Goal: Task Accomplishment & Management: Use online tool/utility

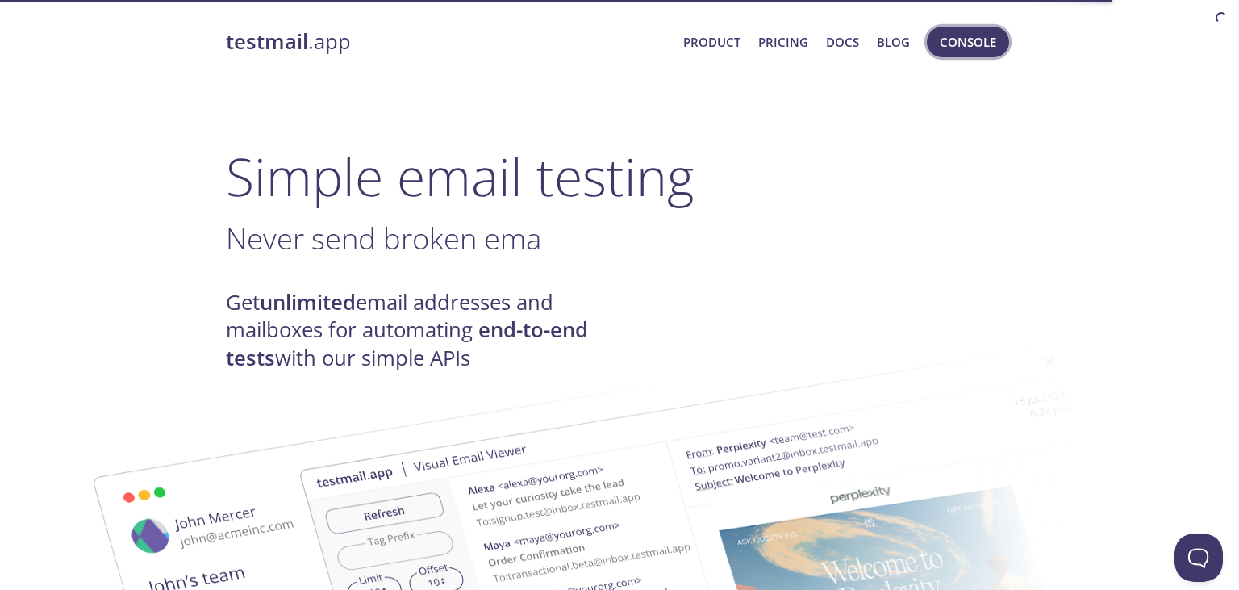
click at [976, 45] on span "Console" at bounding box center [968, 41] width 56 height 21
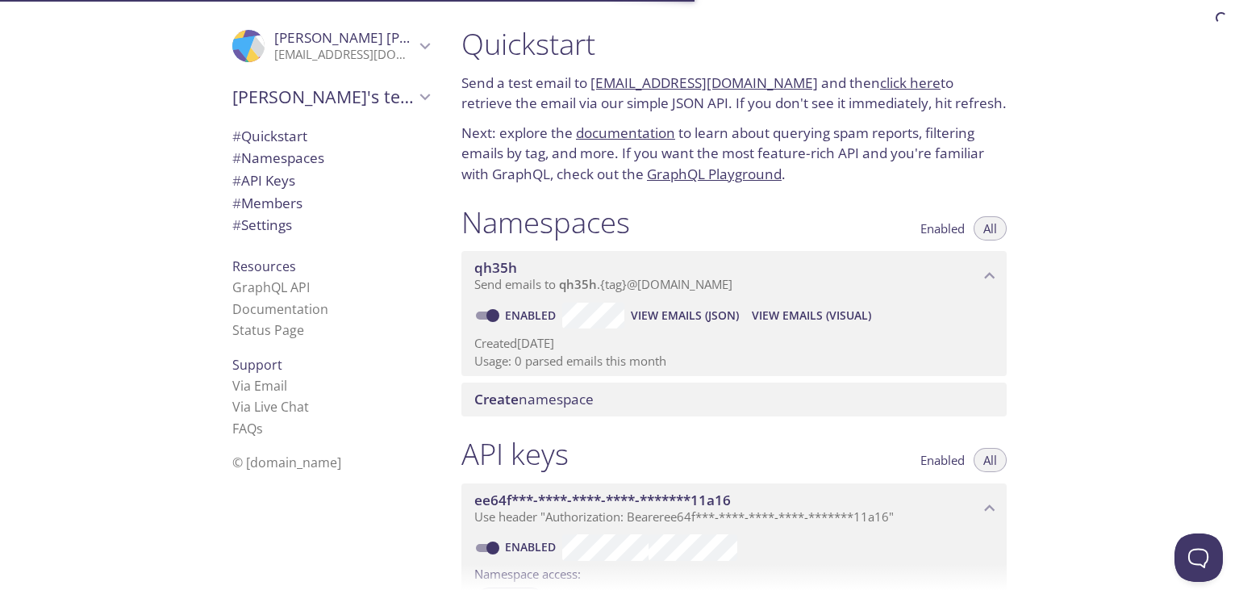
scroll to position [97, 0]
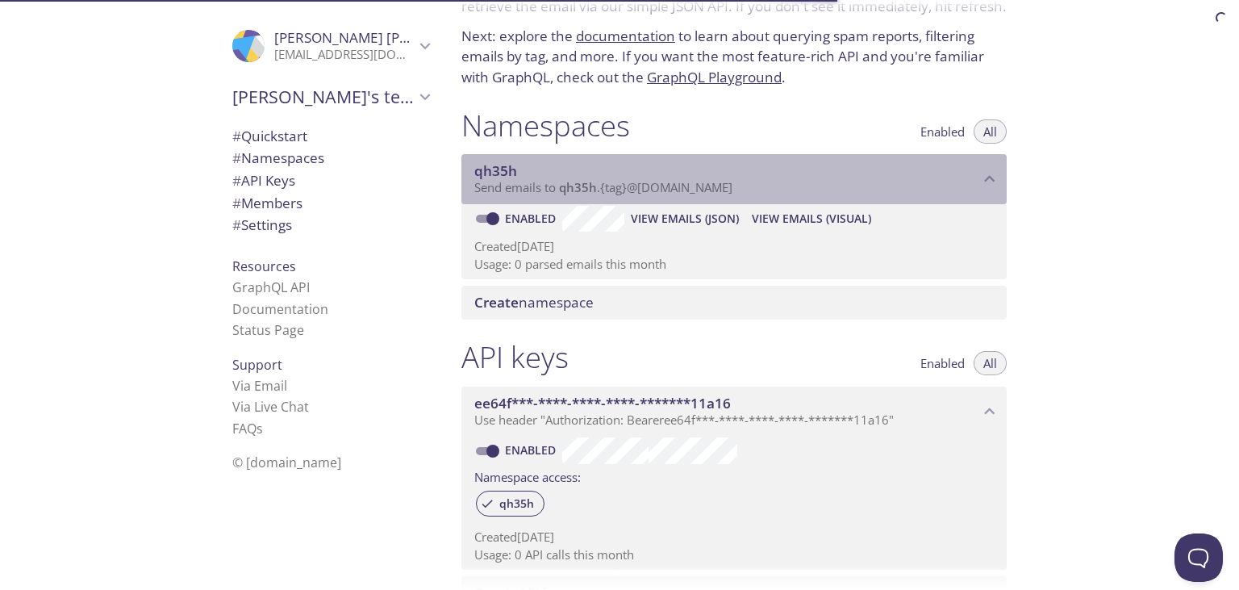
click at [608, 189] on span "Send emails to qh35h . {tag} @[DOMAIN_NAME]" at bounding box center [603, 187] width 258 height 16
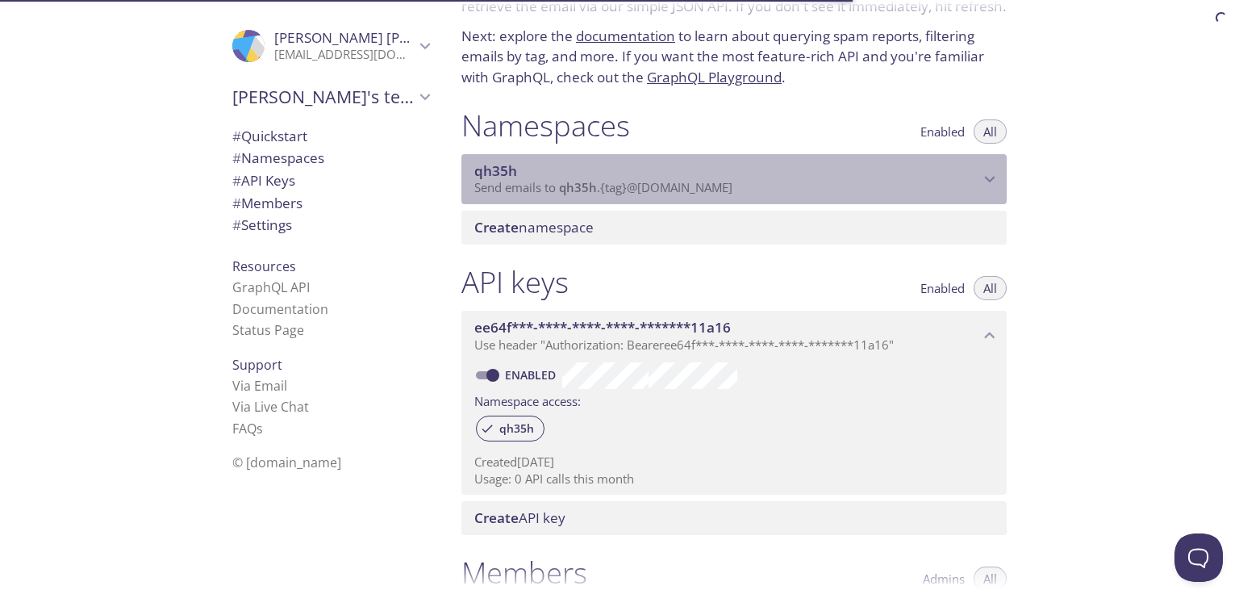
click at [608, 189] on span "Send emails to qh35h . {tag} @[DOMAIN_NAME]" at bounding box center [603, 187] width 258 height 16
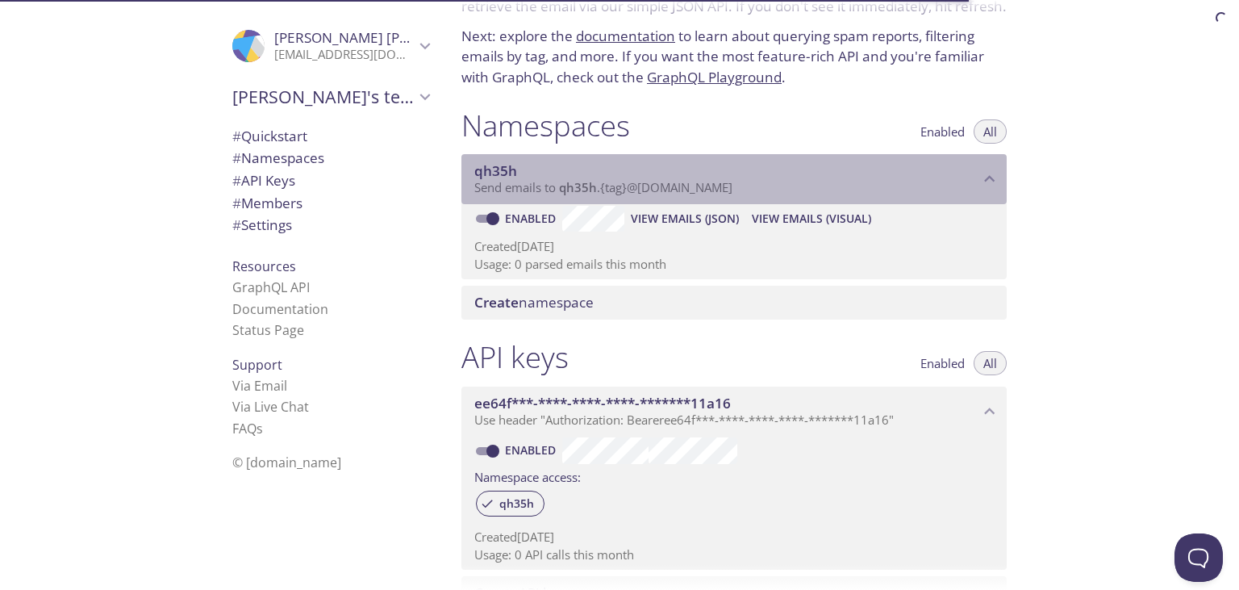
drag, startPoint x: 745, startPoint y: 191, endPoint x: 665, endPoint y: 198, distance: 80.1
click at [665, 198] on div "qh35h Send emails to qh35h . {tag} @[DOMAIN_NAME]" at bounding box center [734, 179] width 545 height 50
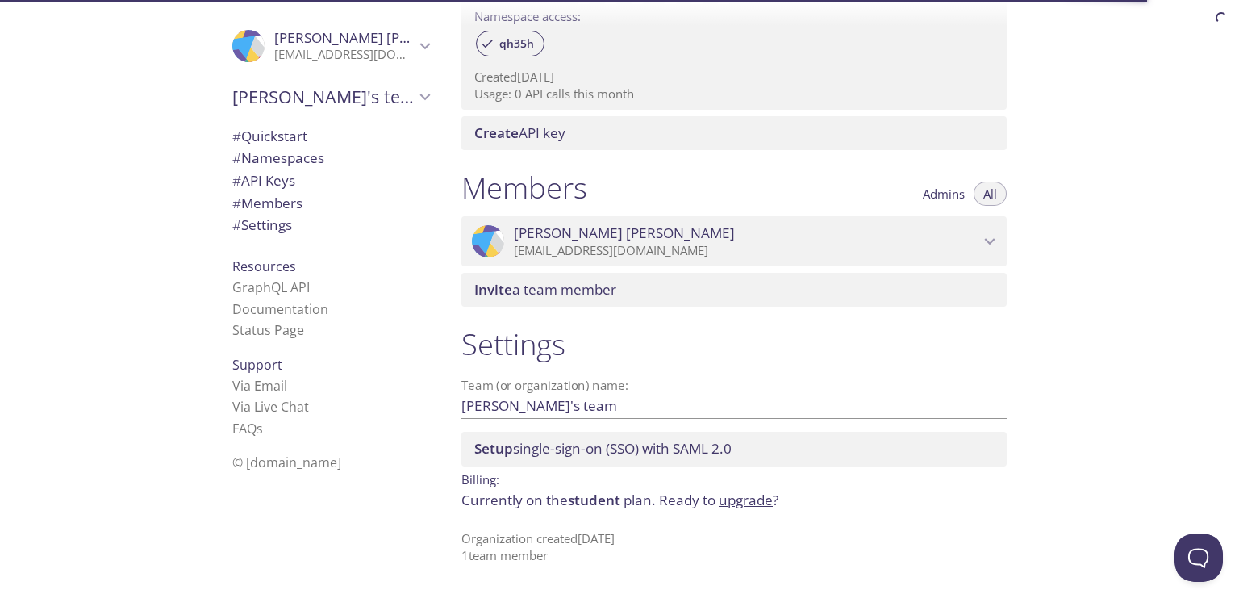
scroll to position [288, 0]
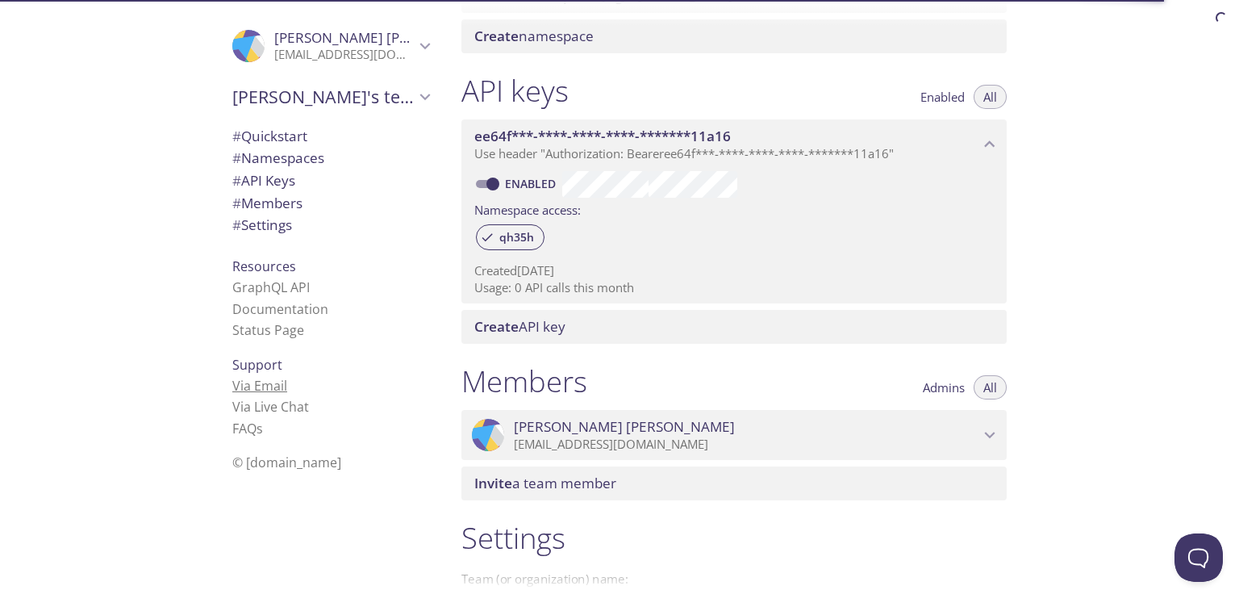
click at [271, 391] on link "Via Email" at bounding box center [259, 386] width 55 height 18
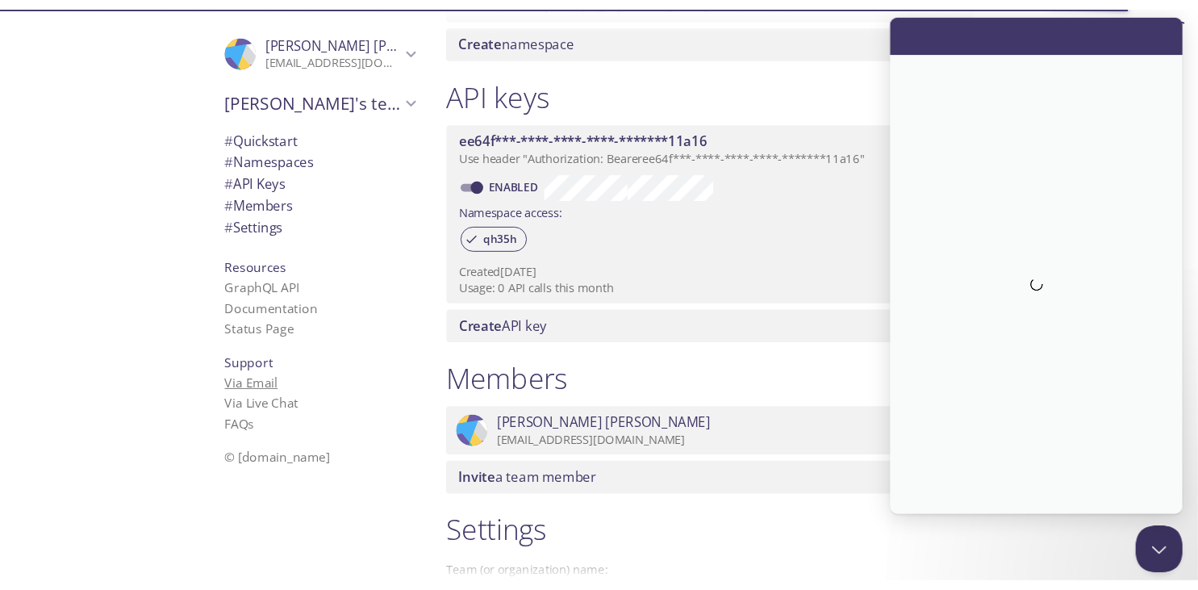
scroll to position [0, 0]
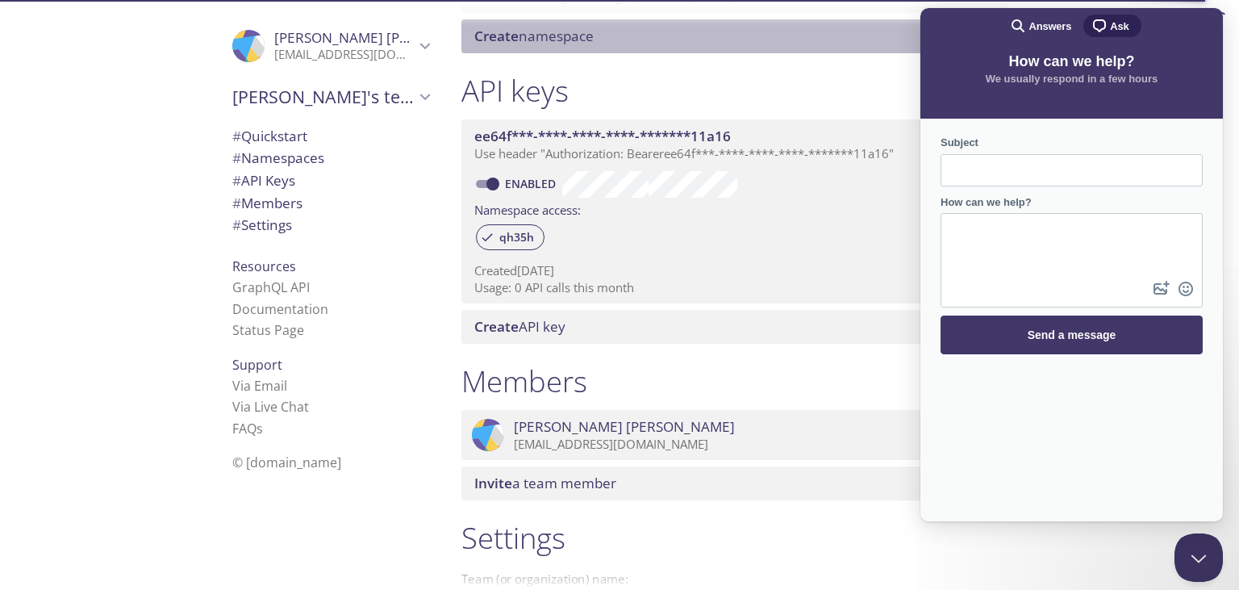
click at [812, 36] on span "Create namespace" at bounding box center [737, 36] width 526 height 18
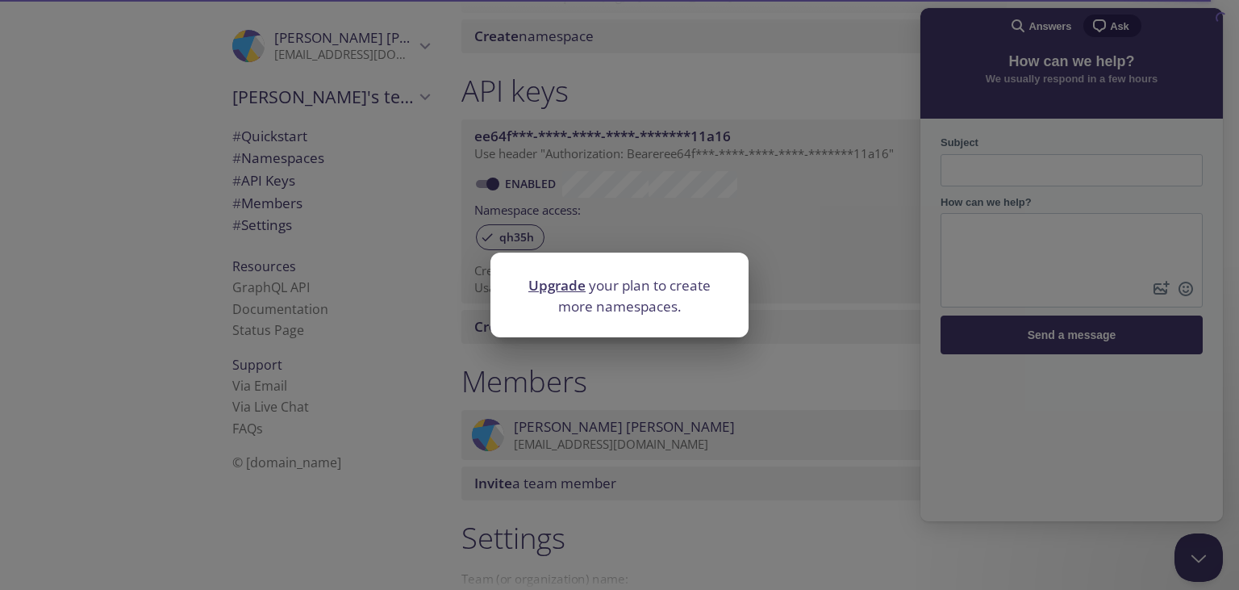
click at [737, 92] on div "Upgrade your plan to create more namespaces." at bounding box center [619, 295] width 1239 height 590
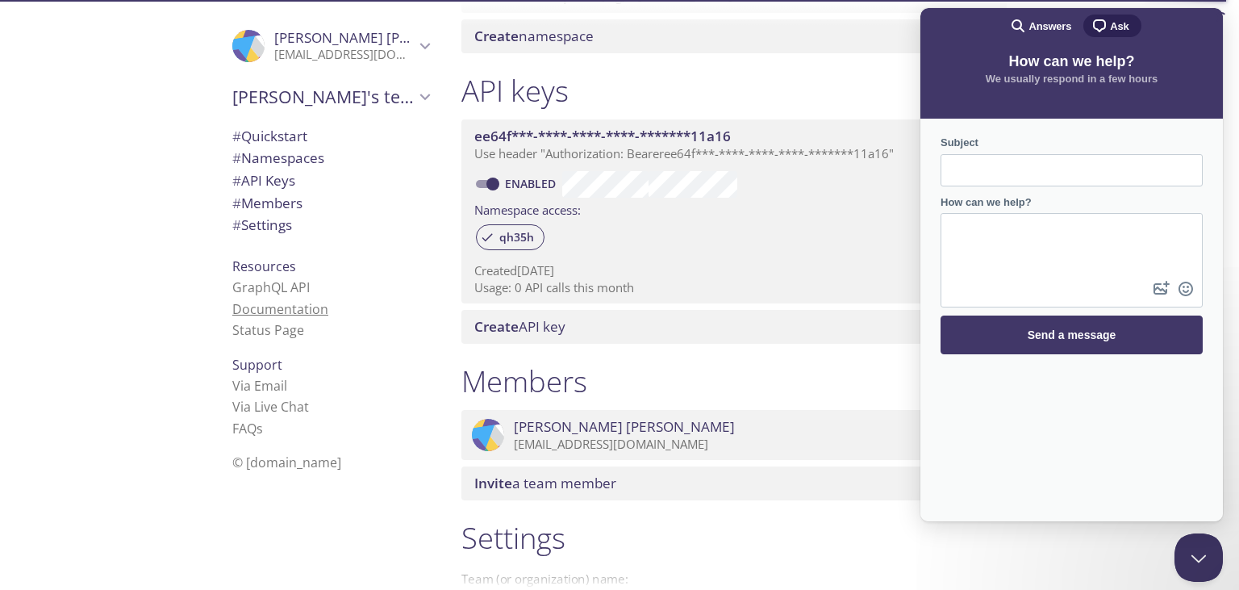
click at [264, 312] on link "Documentation" at bounding box center [280, 309] width 96 height 18
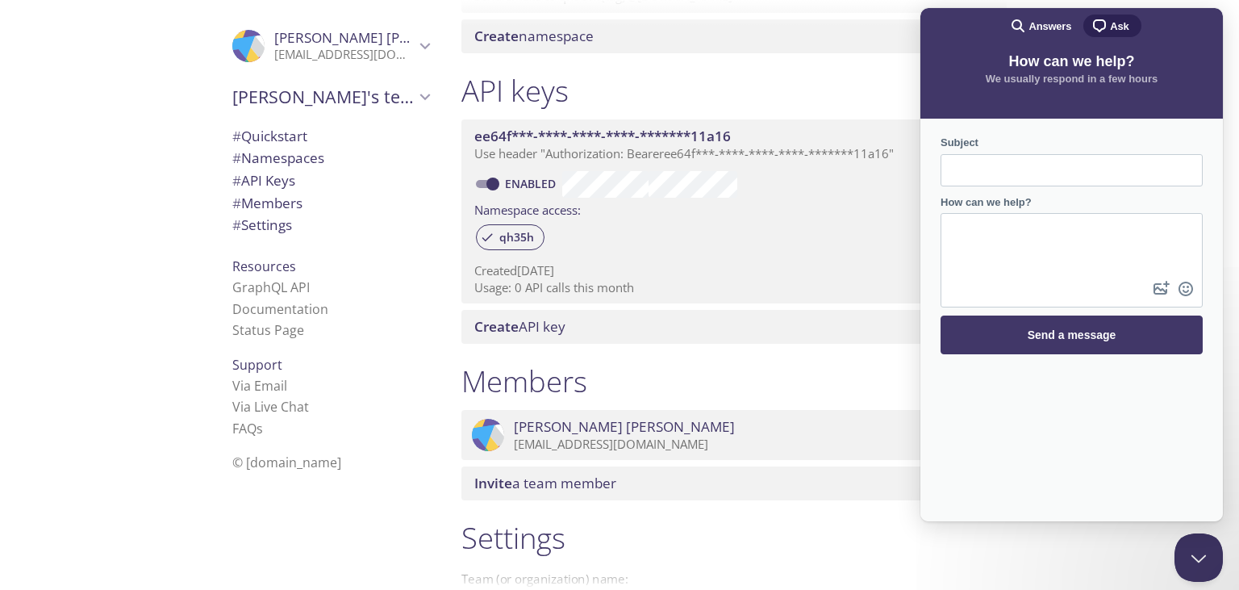
click at [769, 66] on div "API keys Enabled All ee64f***-****-****-****-*******11a16 Use header "Authoriza…" at bounding box center [734, 208] width 571 height 290
click at [894, 82] on div "API keys Enabled All" at bounding box center [734, 93] width 545 height 40
click at [892, 392] on div "Members Admins All" at bounding box center [734, 383] width 545 height 40
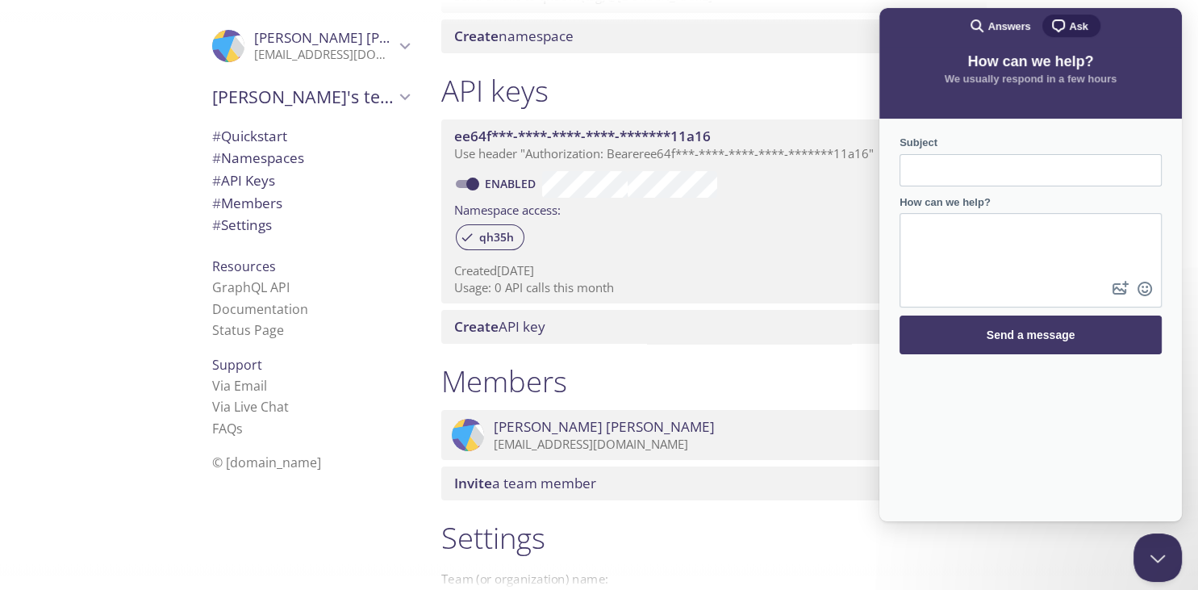
click at [252, 134] on span "# Quickstart" at bounding box center [249, 136] width 75 height 19
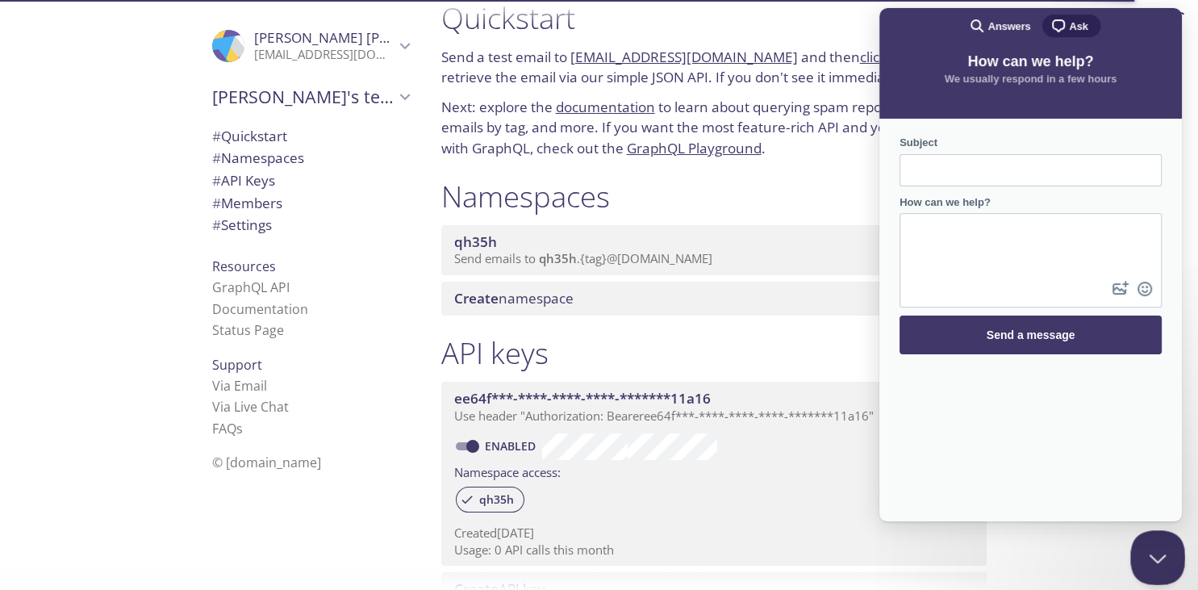
click at [1151, 558] on button "Close Beacon popover" at bounding box center [1154, 554] width 48 height 48
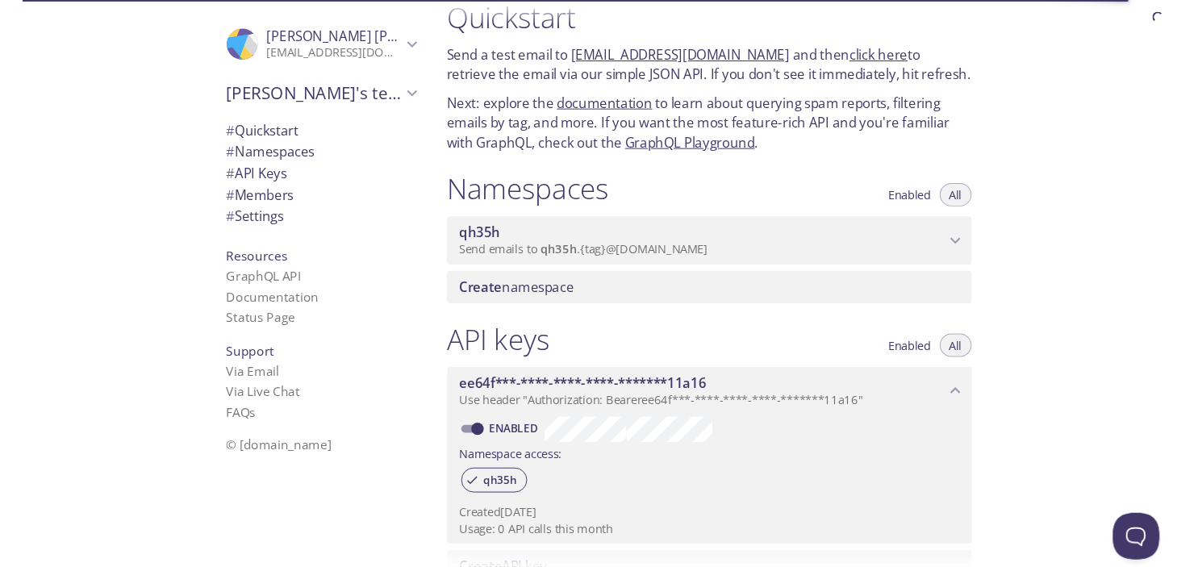
scroll to position [0, 0]
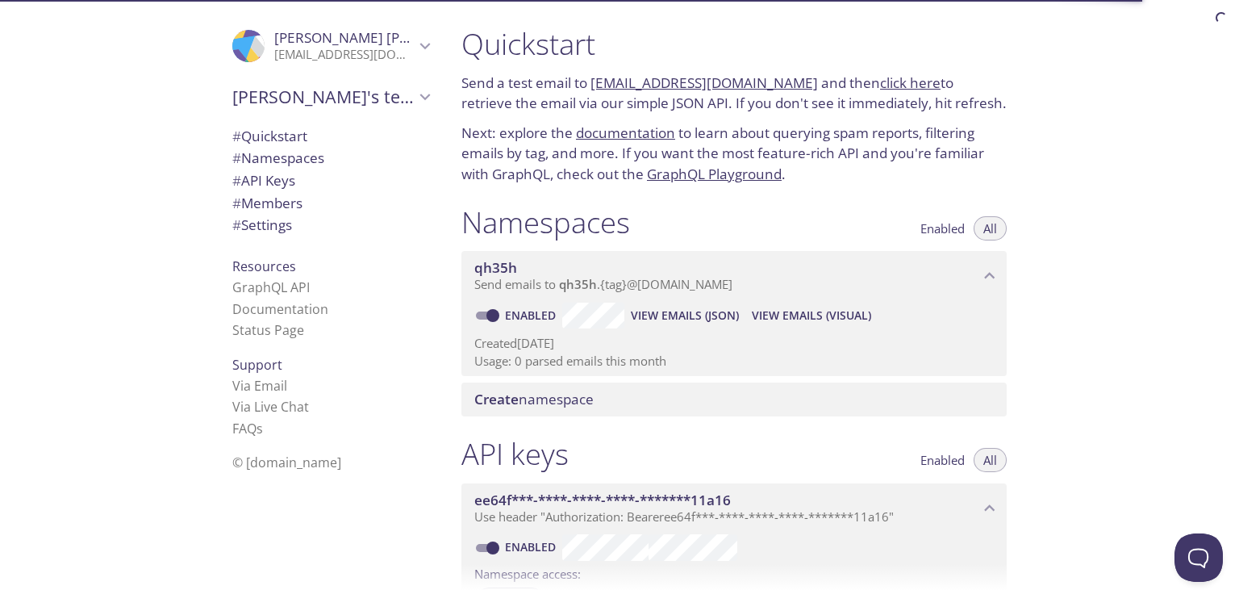
click at [677, 82] on link "[EMAIL_ADDRESS][DOMAIN_NAME]" at bounding box center [705, 82] width 228 height 19
drag, startPoint x: 592, startPoint y: 82, endPoint x: 792, endPoint y: 89, distance: 200.2
click at [792, 89] on p "Send a test email to qh35h.test@inbox.testmail.app and then click here to retri…" at bounding box center [734, 93] width 545 height 41
click at [776, 317] on span "View Emails (Visual)" at bounding box center [811, 315] width 119 height 19
